Goal: Information Seeking & Learning: Learn about a topic

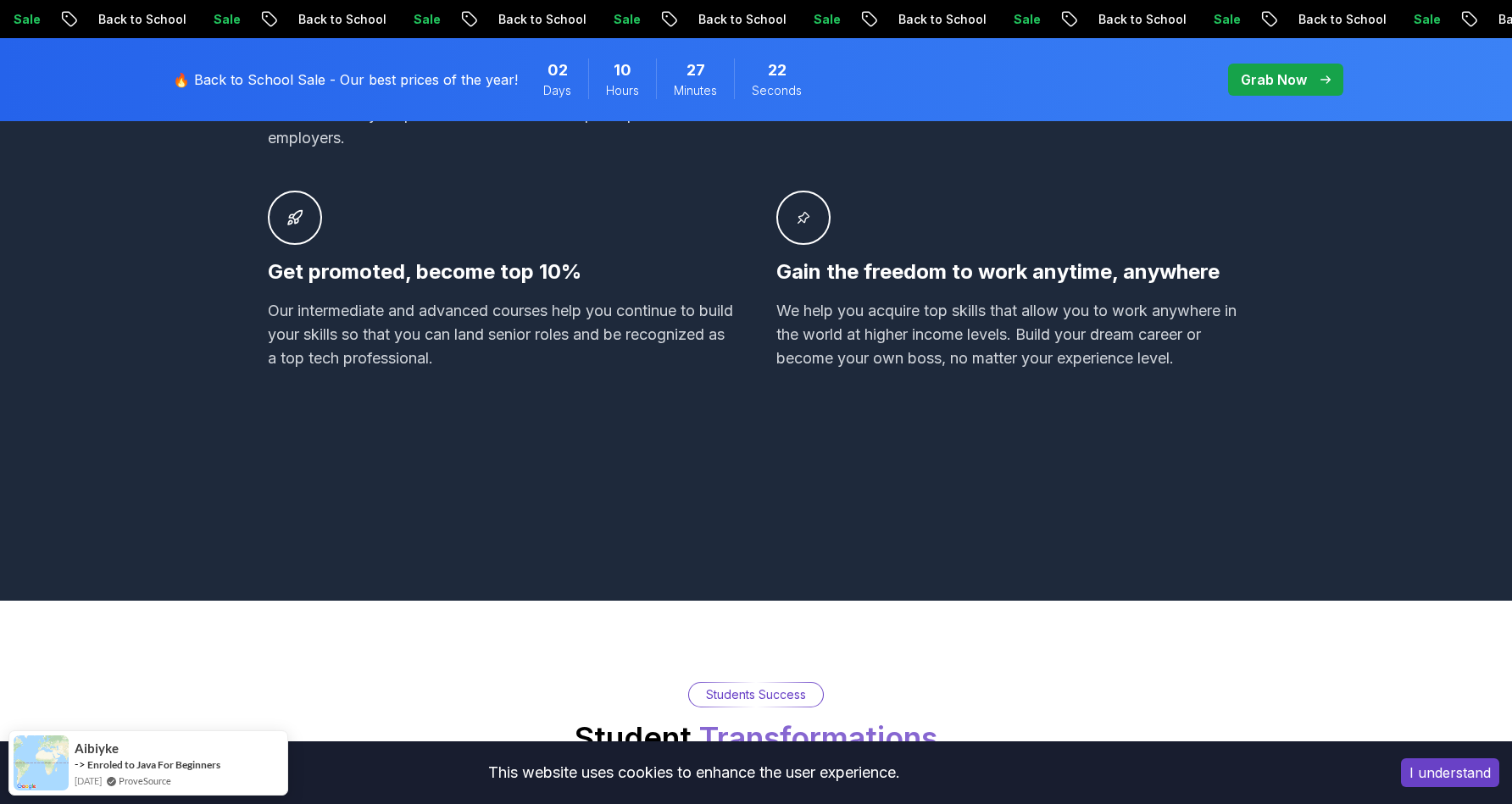
scroll to position [1387, 0]
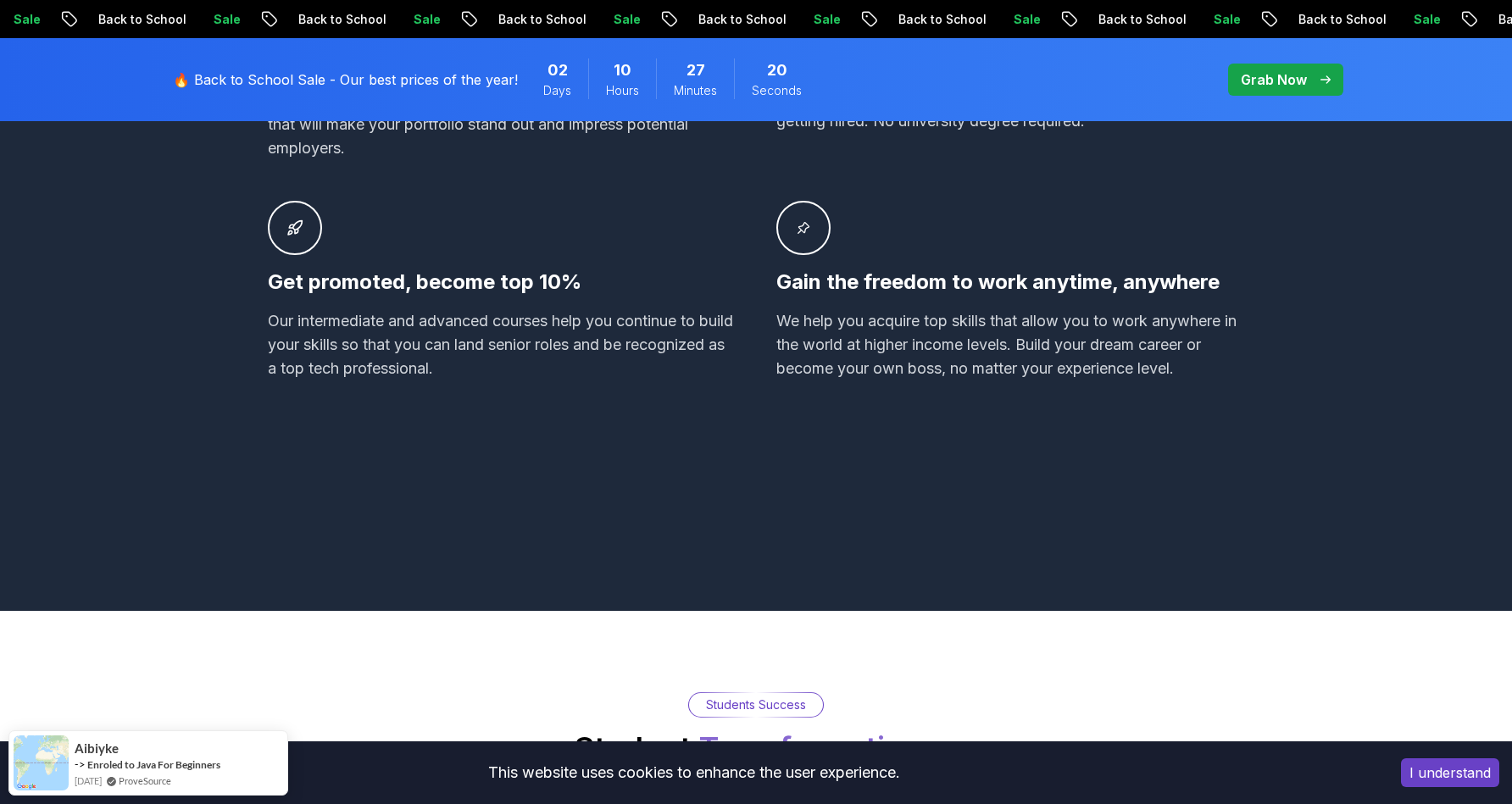
click at [1426, 768] on button "I understand" at bounding box center [1450, 772] width 98 height 29
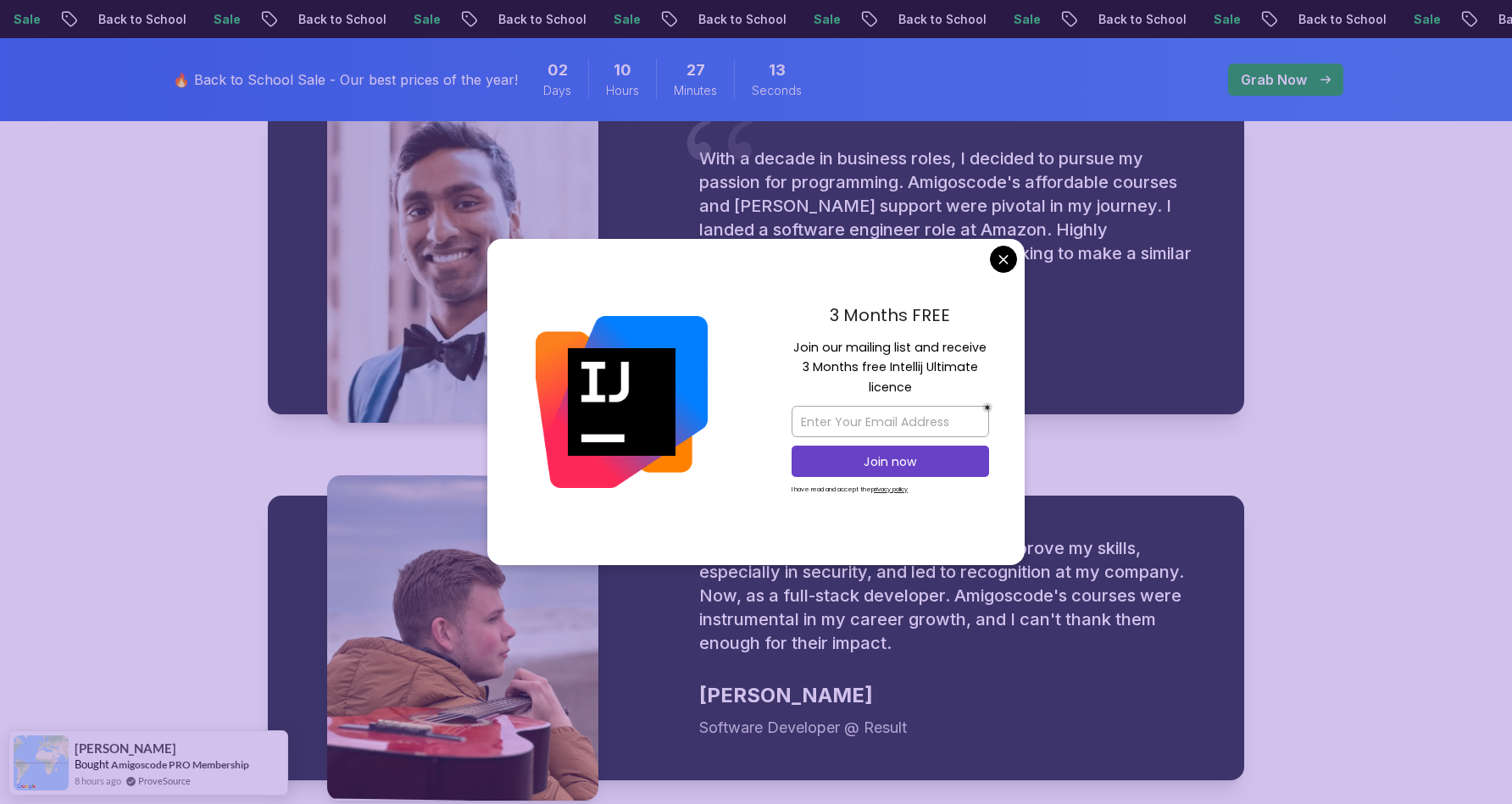
scroll to position [2156, 0]
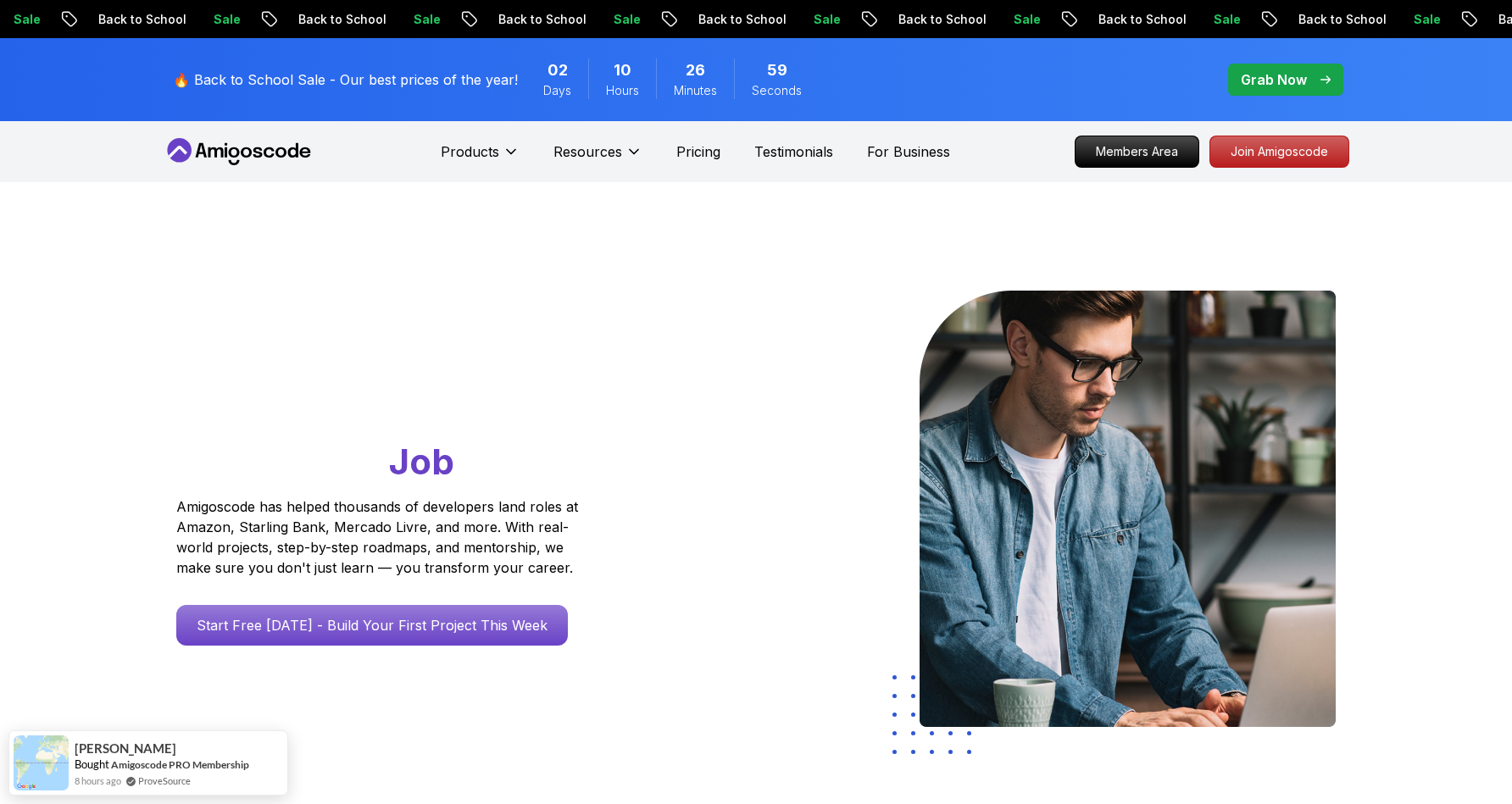
scroll to position [0, 0]
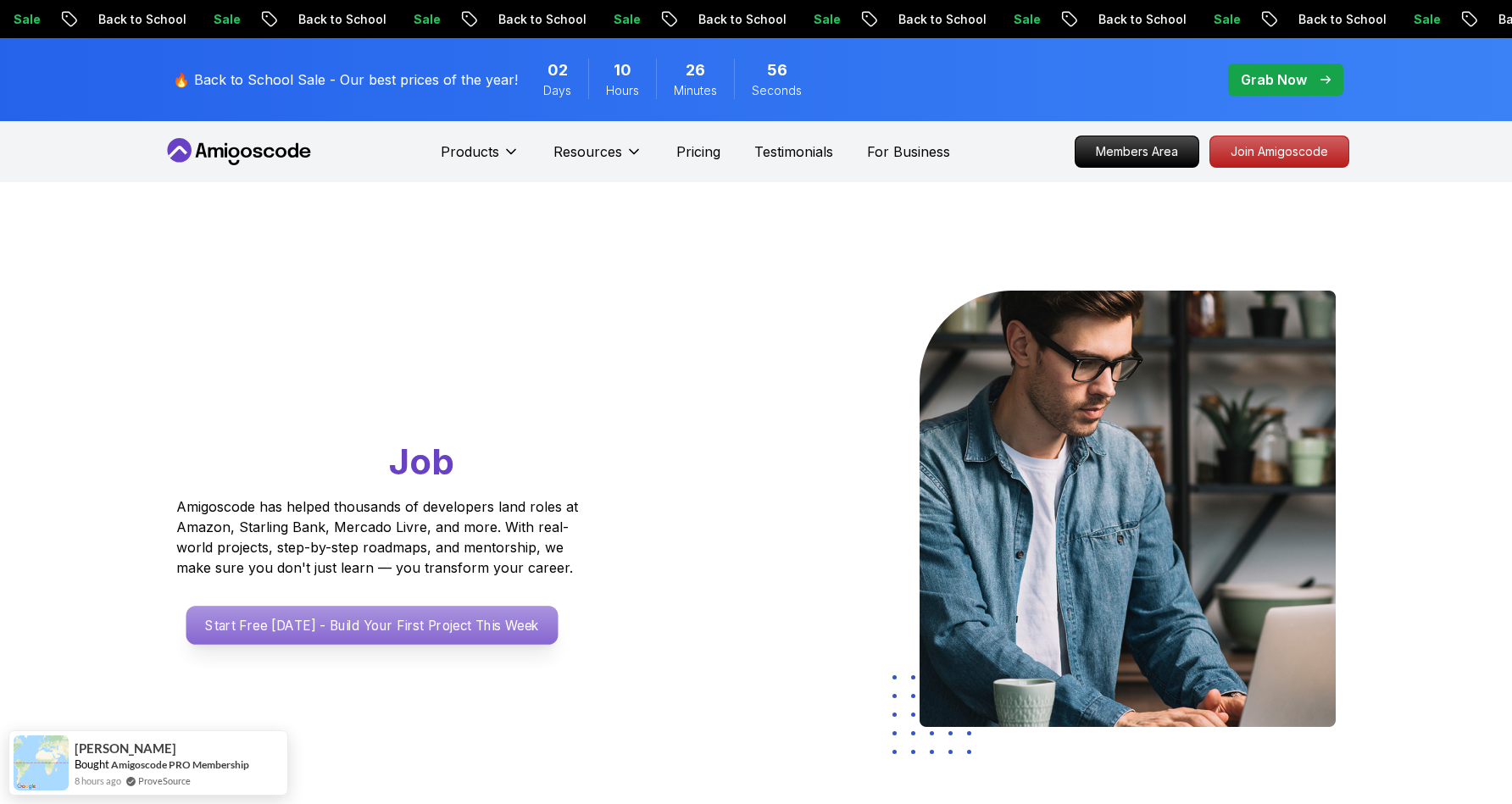
click at [441, 610] on p "Start Free [DATE] - Build Your First Project This Week" at bounding box center [372, 625] width 372 height 39
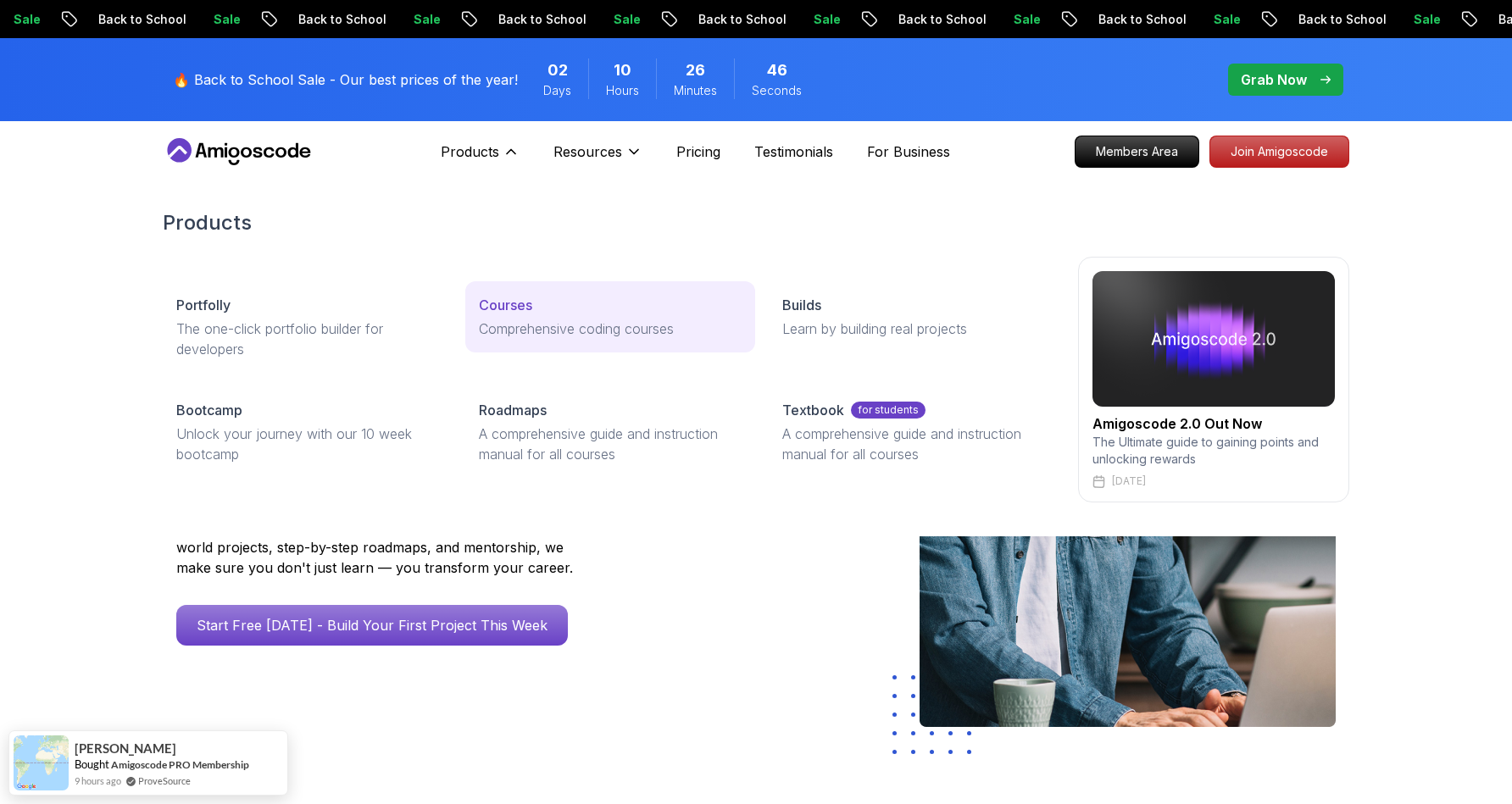
click at [523, 299] on p "Courses" at bounding box center [505, 304] width 53 height 20
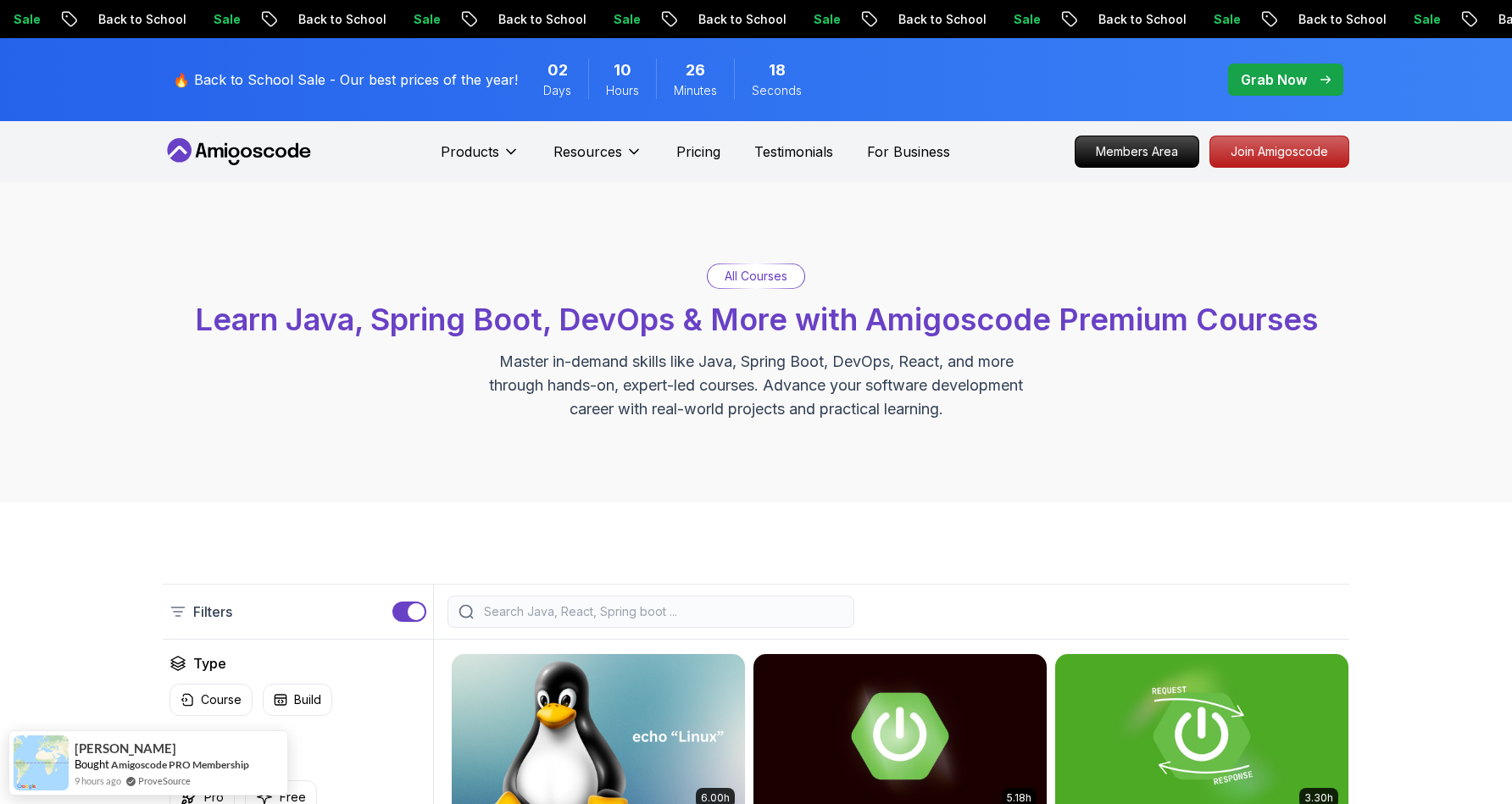
click at [543, 616] on input "search" at bounding box center [662, 612] width 363 height 17
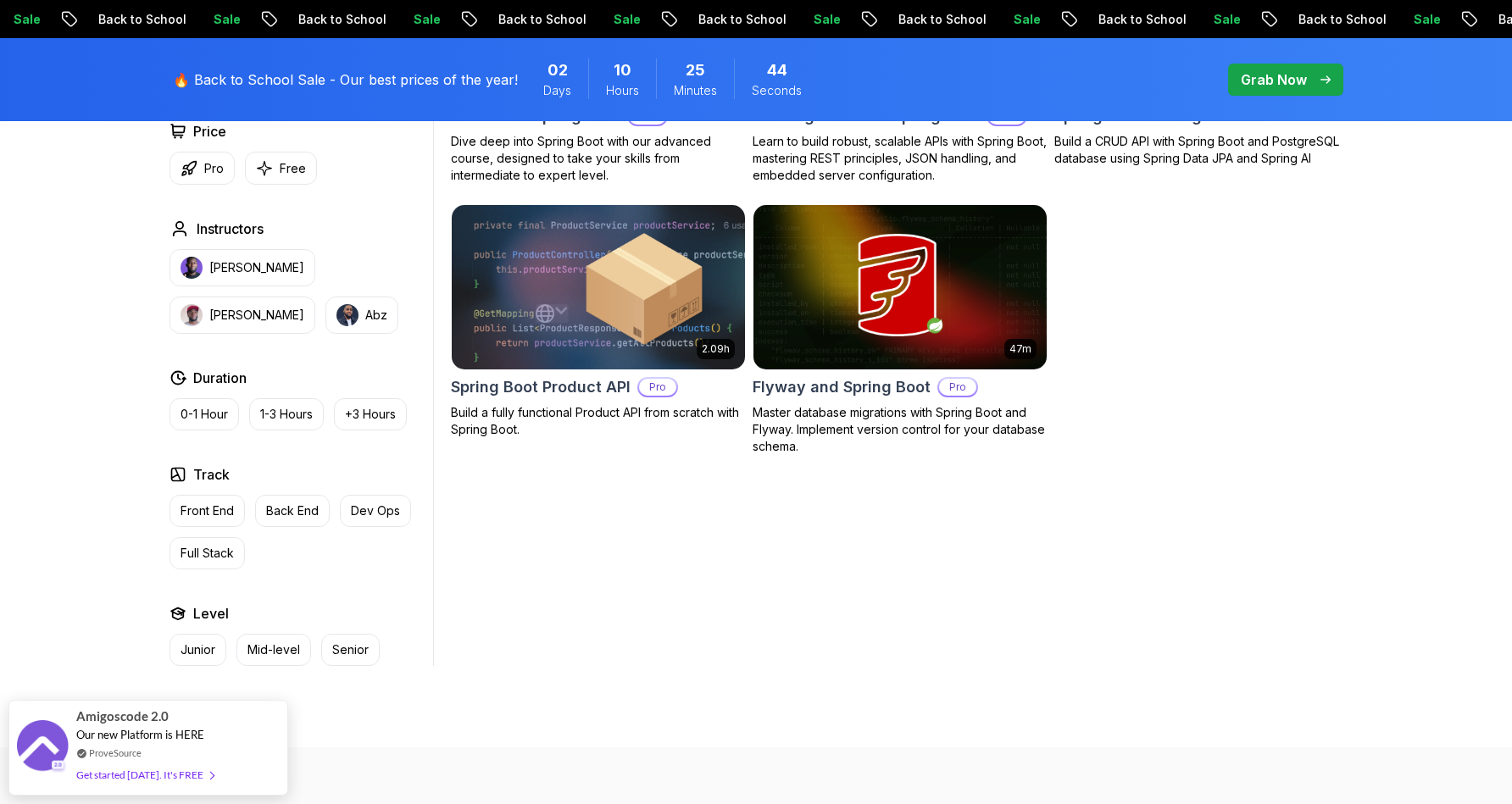
scroll to position [721, 0]
type input "spring boot"
click at [304, 510] on p "Back End" at bounding box center [293, 511] width 52 height 17
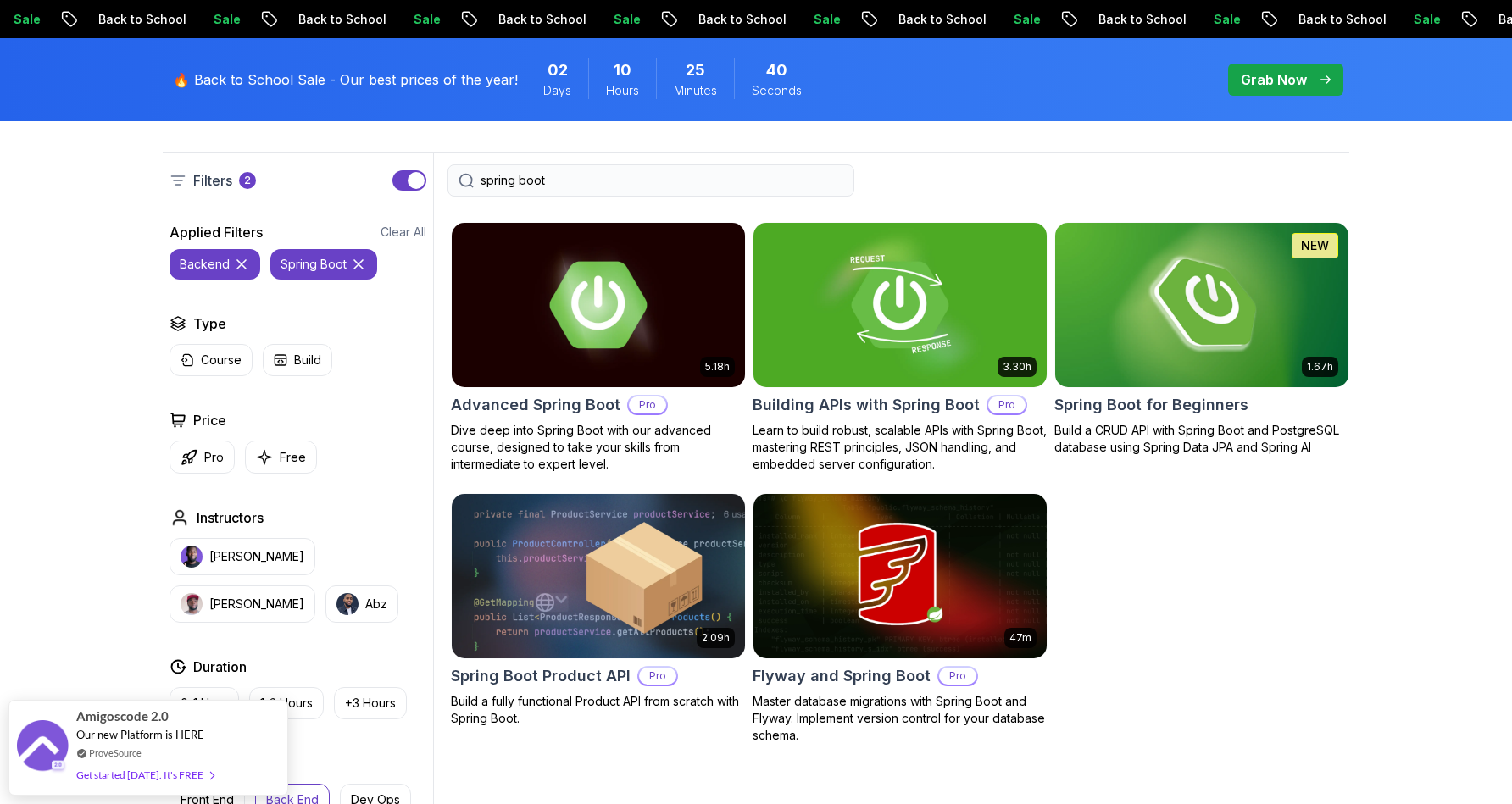
scroll to position [430, 0]
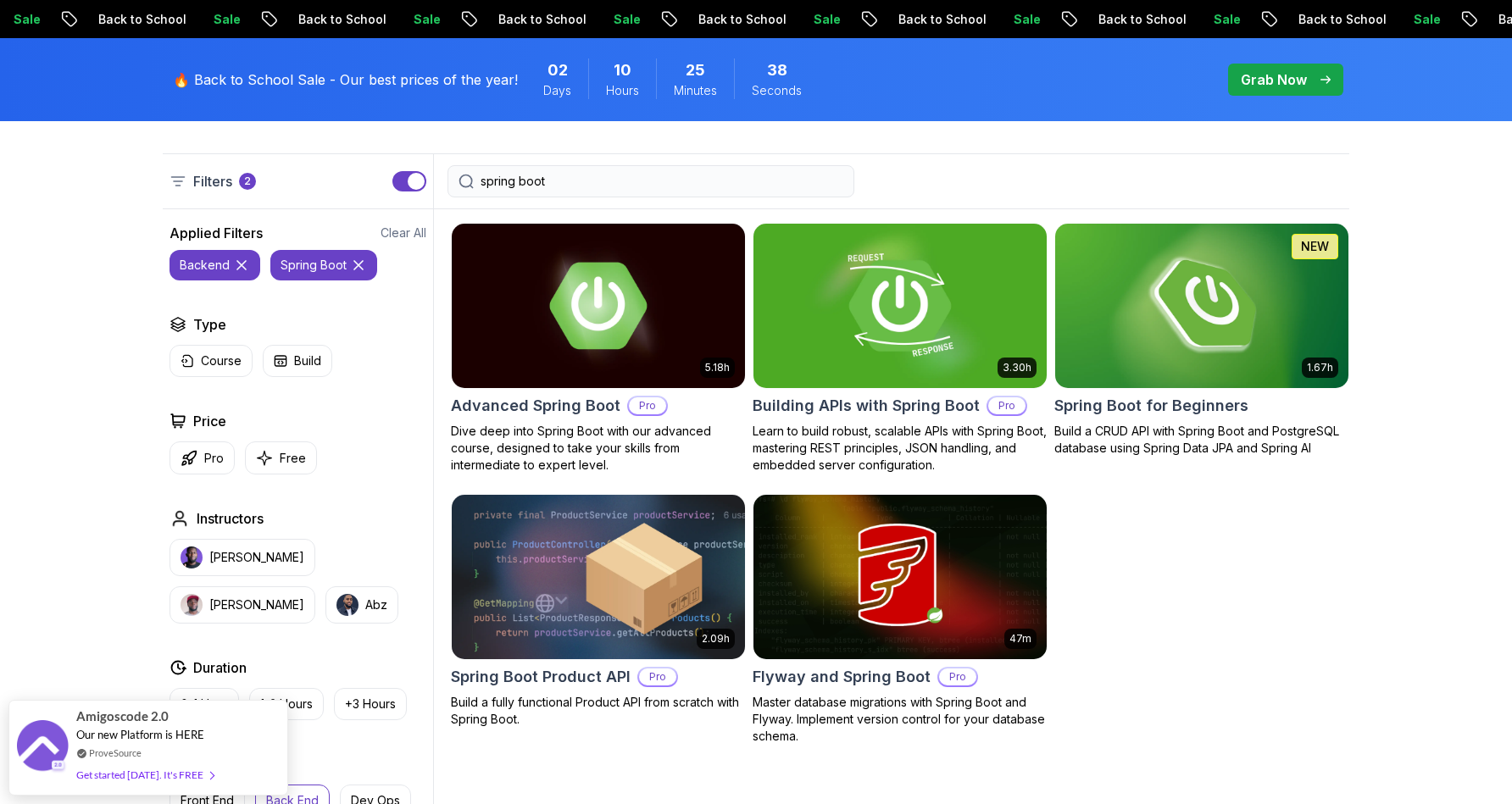
click at [830, 376] on img at bounding box center [899, 305] width 308 height 172
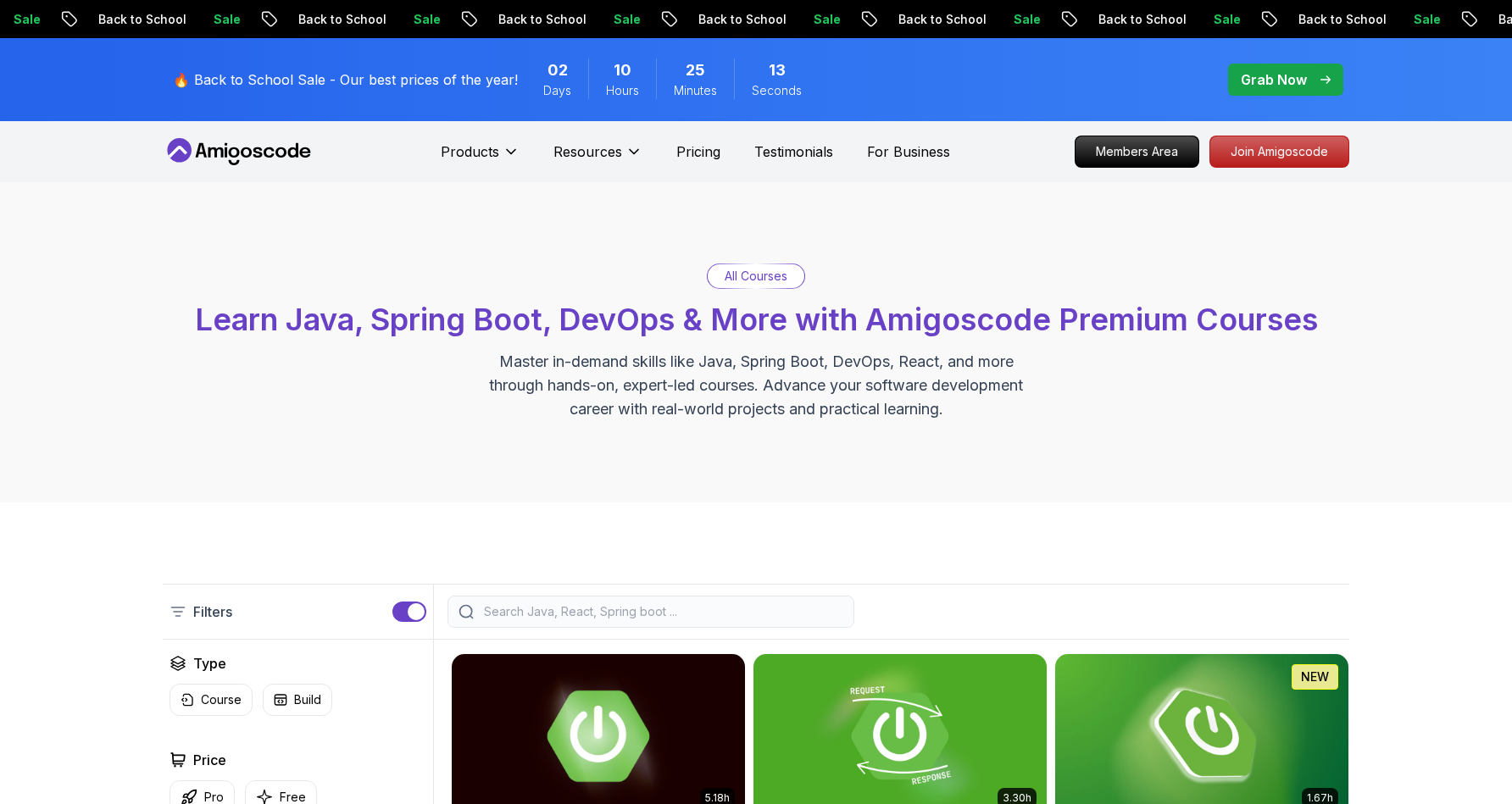
scroll to position [430, 0]
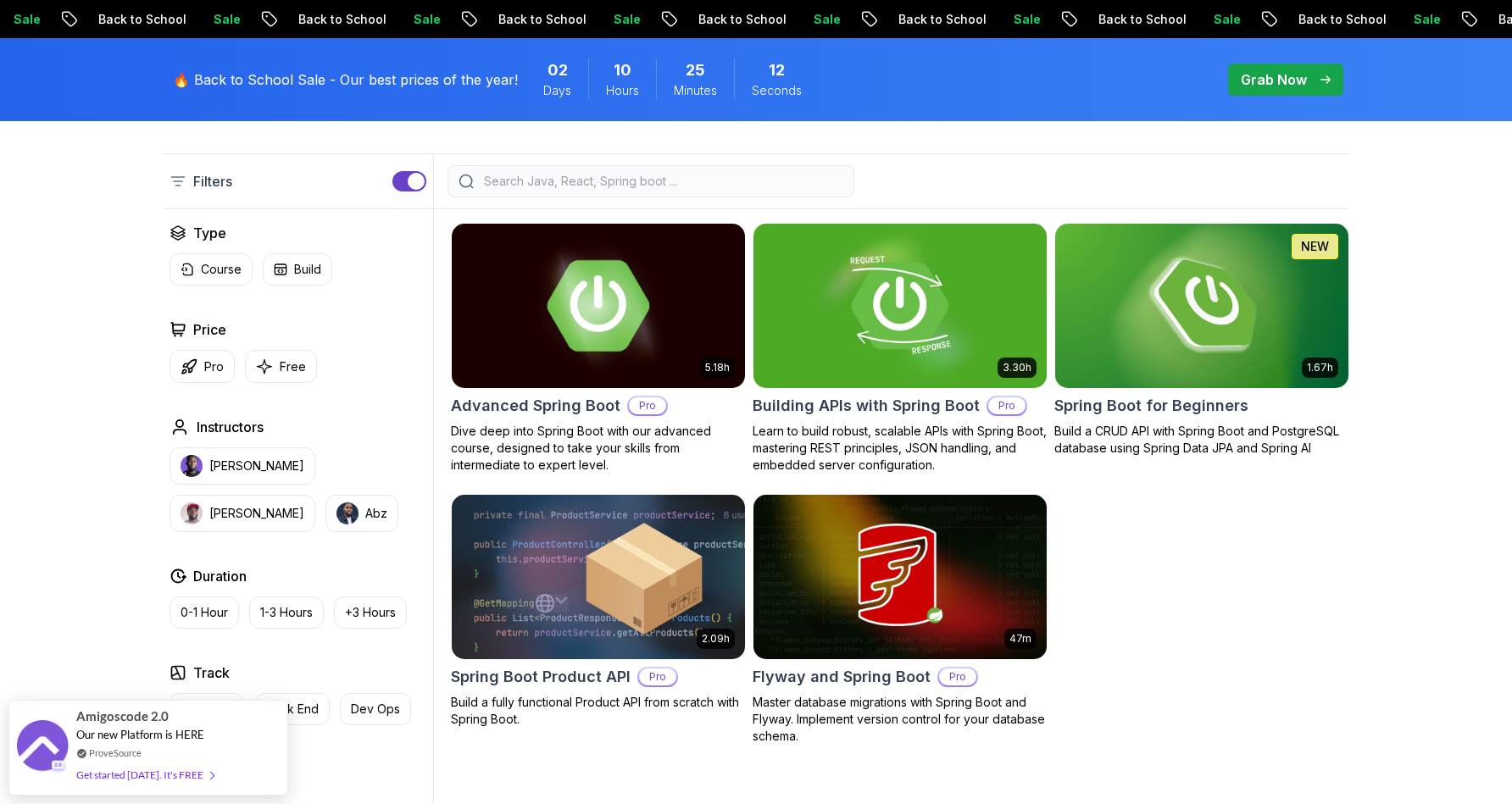
click at [578, 396] on h2 "Advanced Spring Boot" at bounding box center [536, 405] width 170 height 24
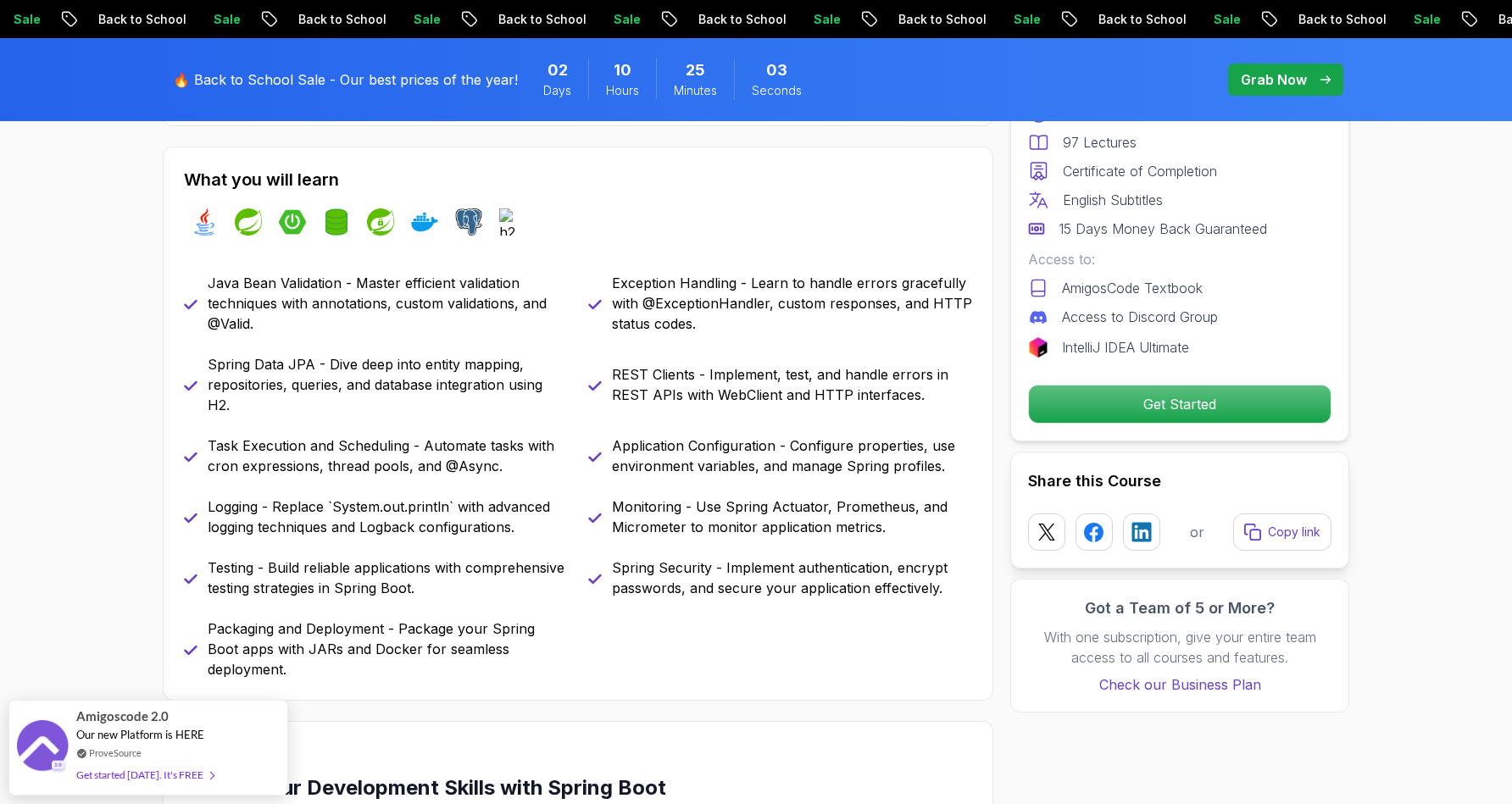
scroll to position [707, 0]
